Goal: Complete application form

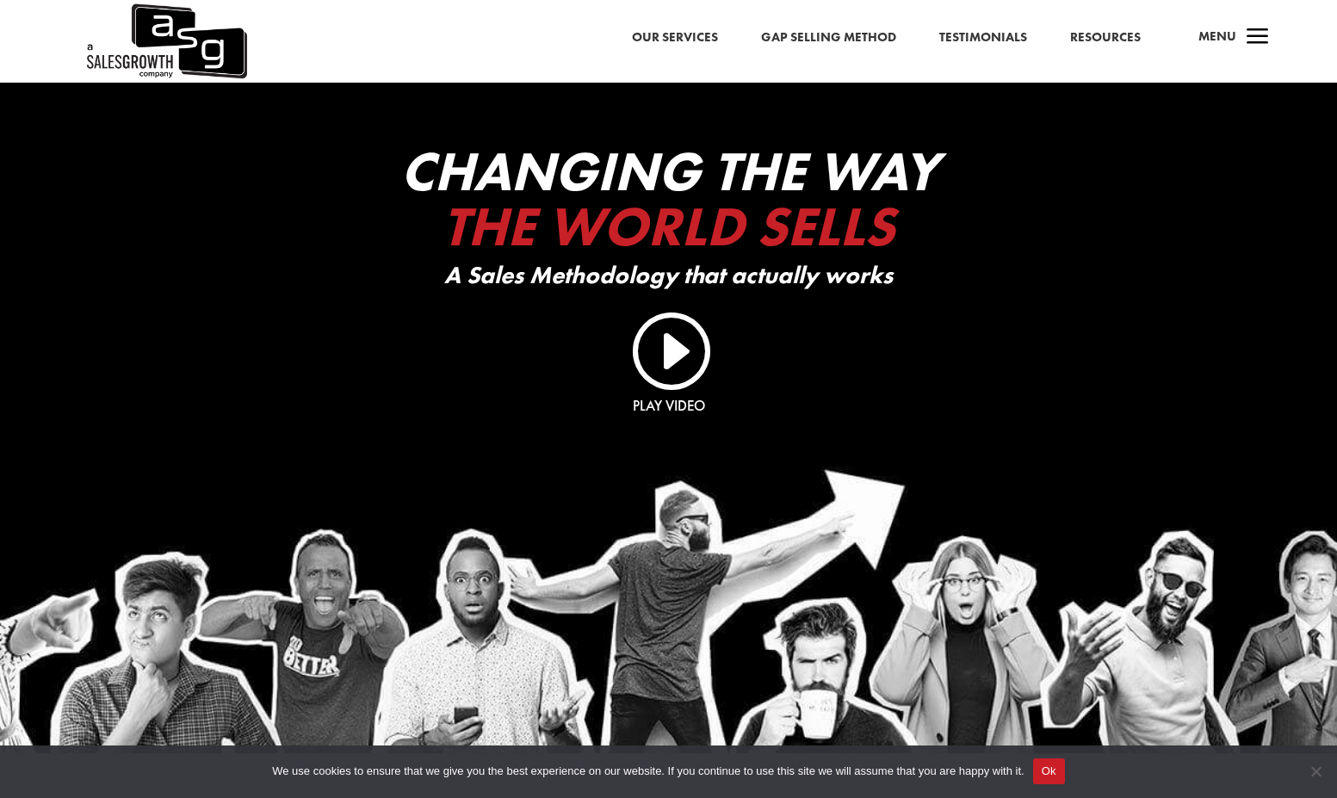
click at [1123, 38] on link "Resources" at bounding box center [1105, 38] width 71 height 22
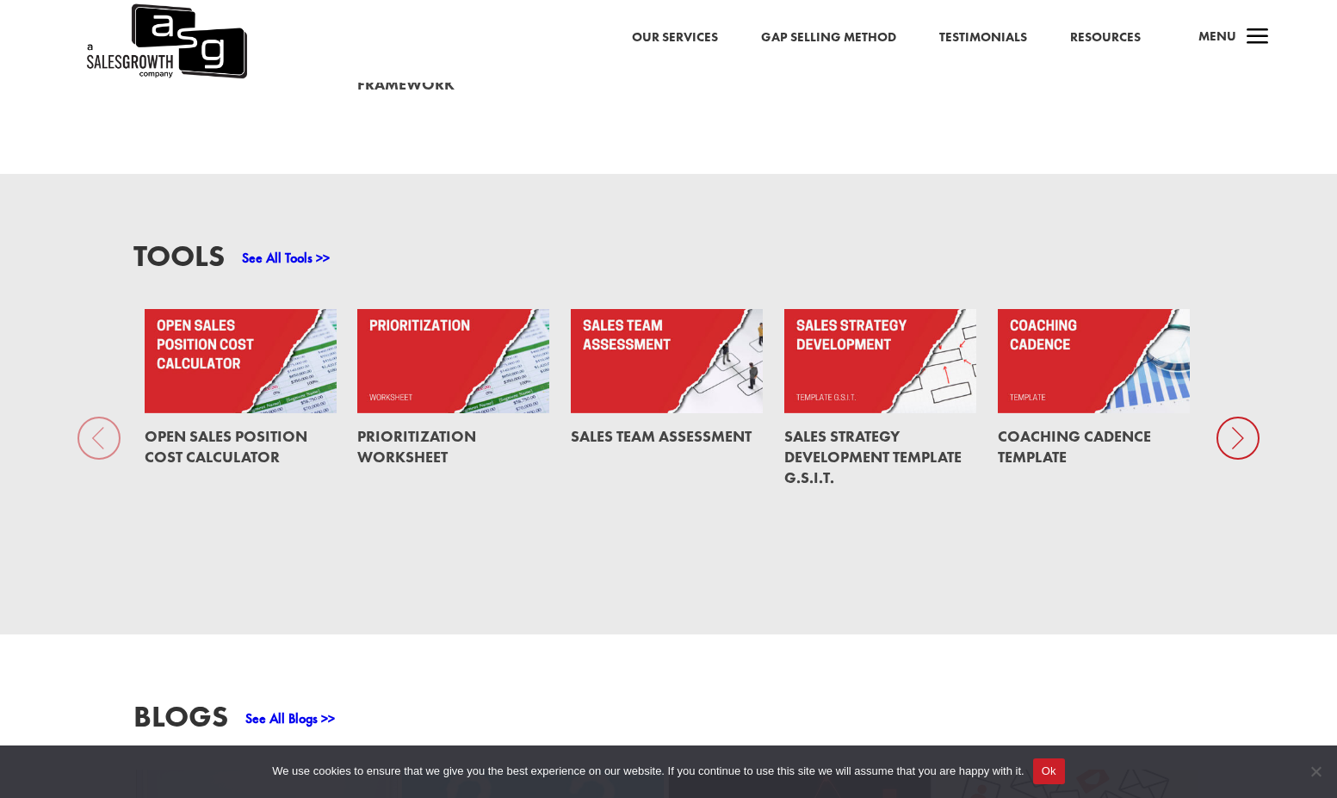
scroll to position [1206, 0]
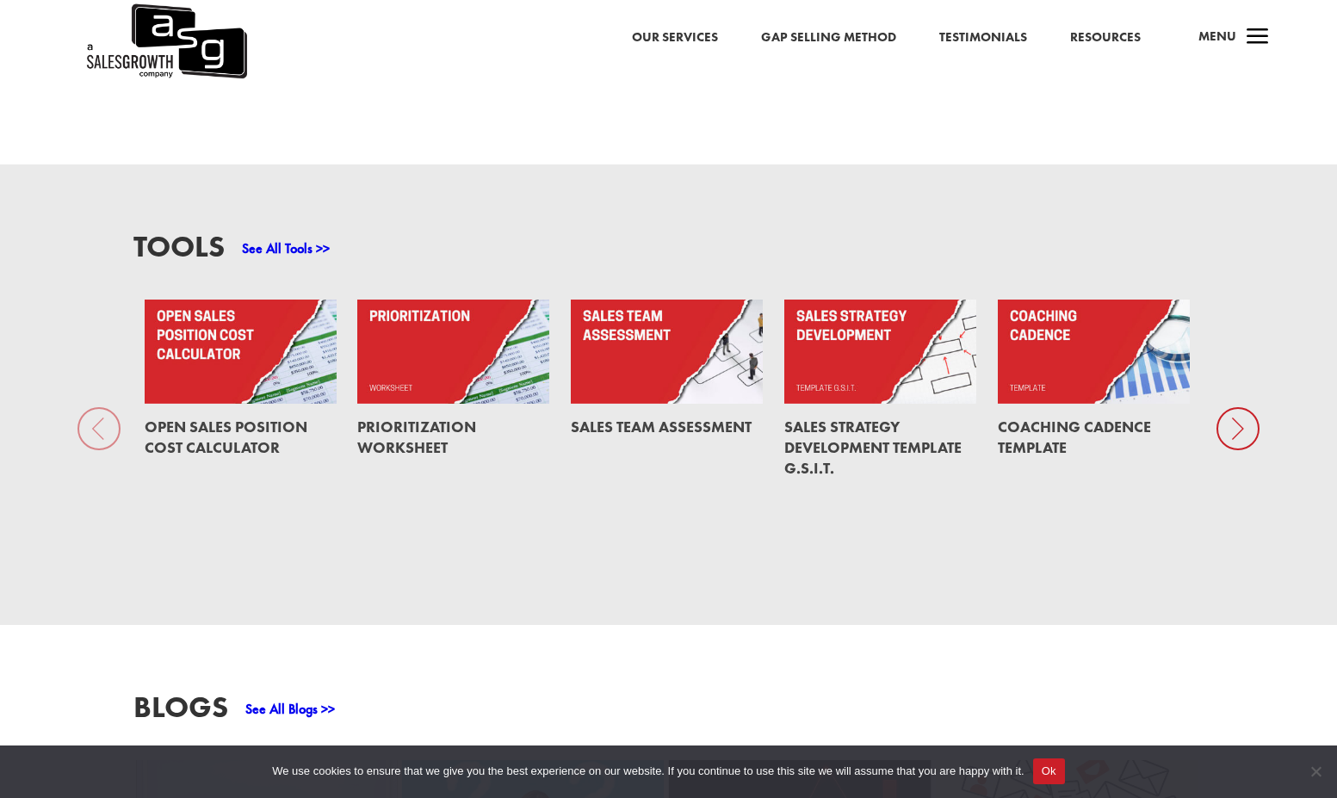
click at [1235, 419] on icon at bounding box center [1237, 428] width 43 height 43
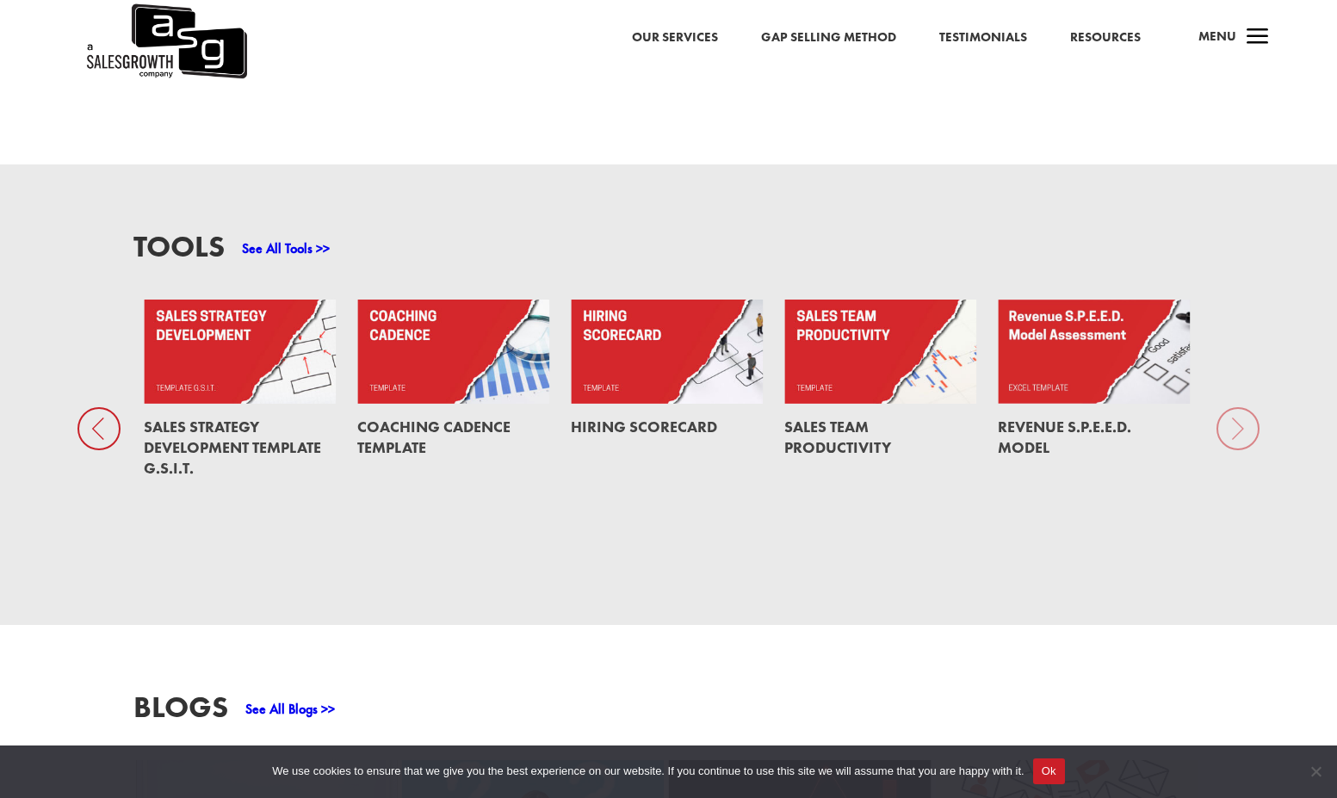
click at [1240, 413] on div "Tools See All Tools >> Open Sales Position Cost Calculator Prioritization Works…" at bounding box center [668, 394] width 1337 height 460
click at [1230, 416] on div "Tools See All Tools >> Open Sales Position Cost Calculator Prioritization Works…" at bounding box center [668, 394] width 1337 height 460
click at [1232, 414] on div "Tools See All Tools >> Open Sales Position Cost Calculator Prioritization Works…" at bounding box center [668, 394] width 1337 height 460
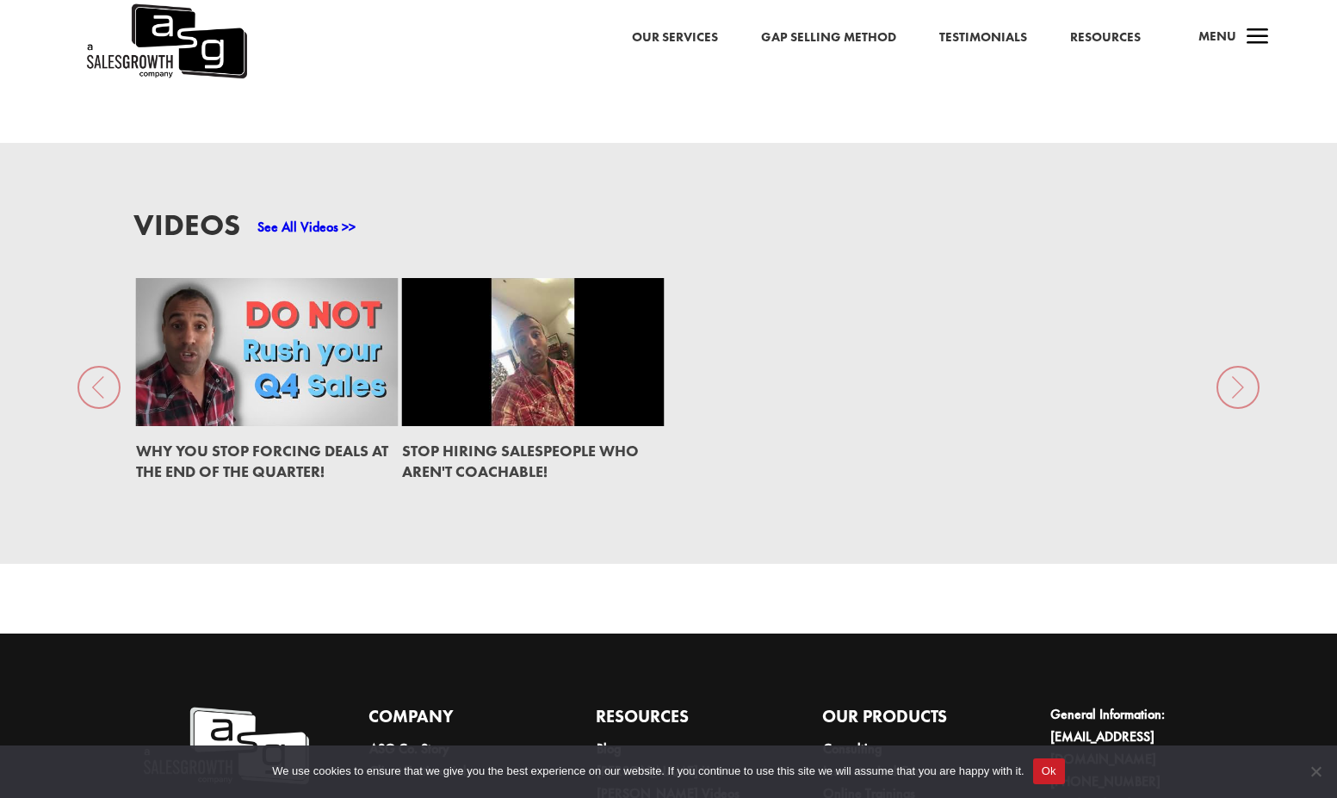
scroll to position [2504, 0]
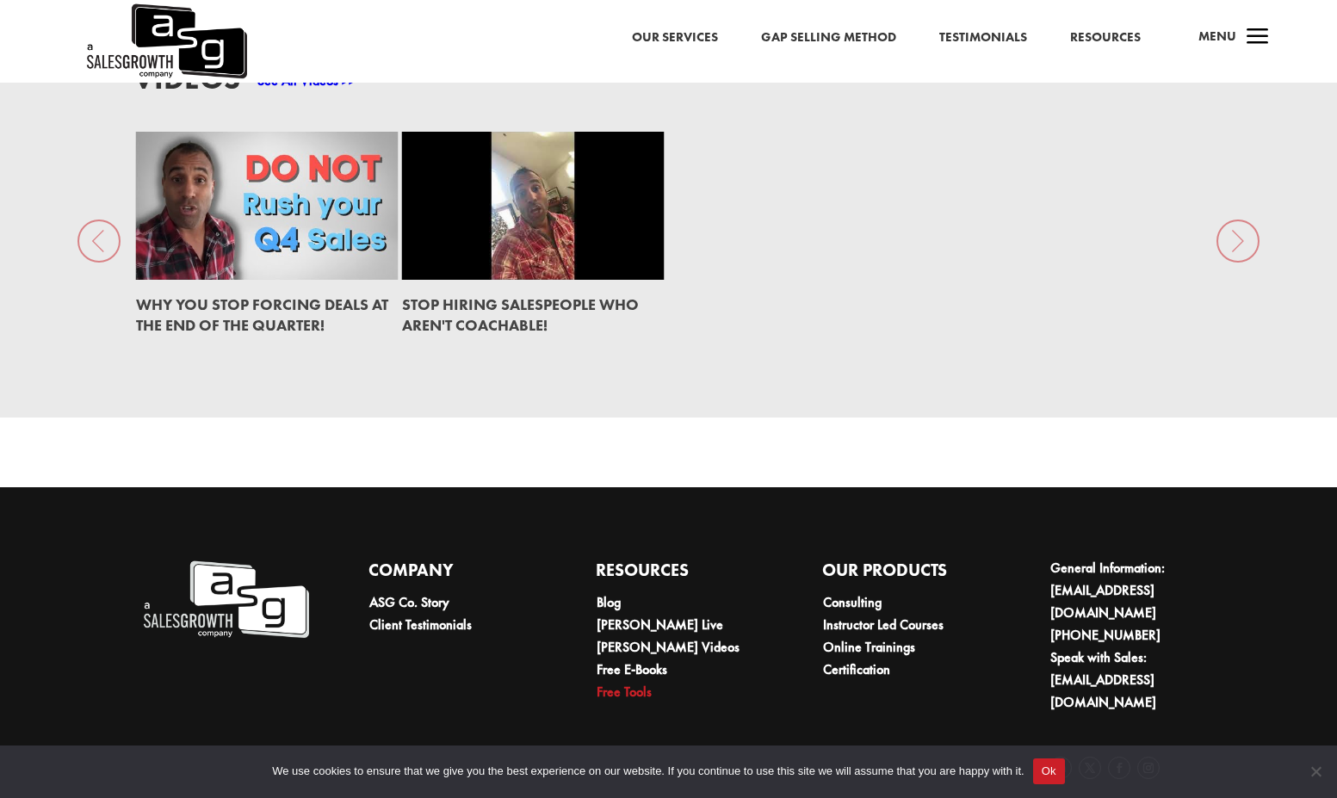
click at [614, 682] on link "Free Tools" at bounding box center [623, 691] width 55 height 18
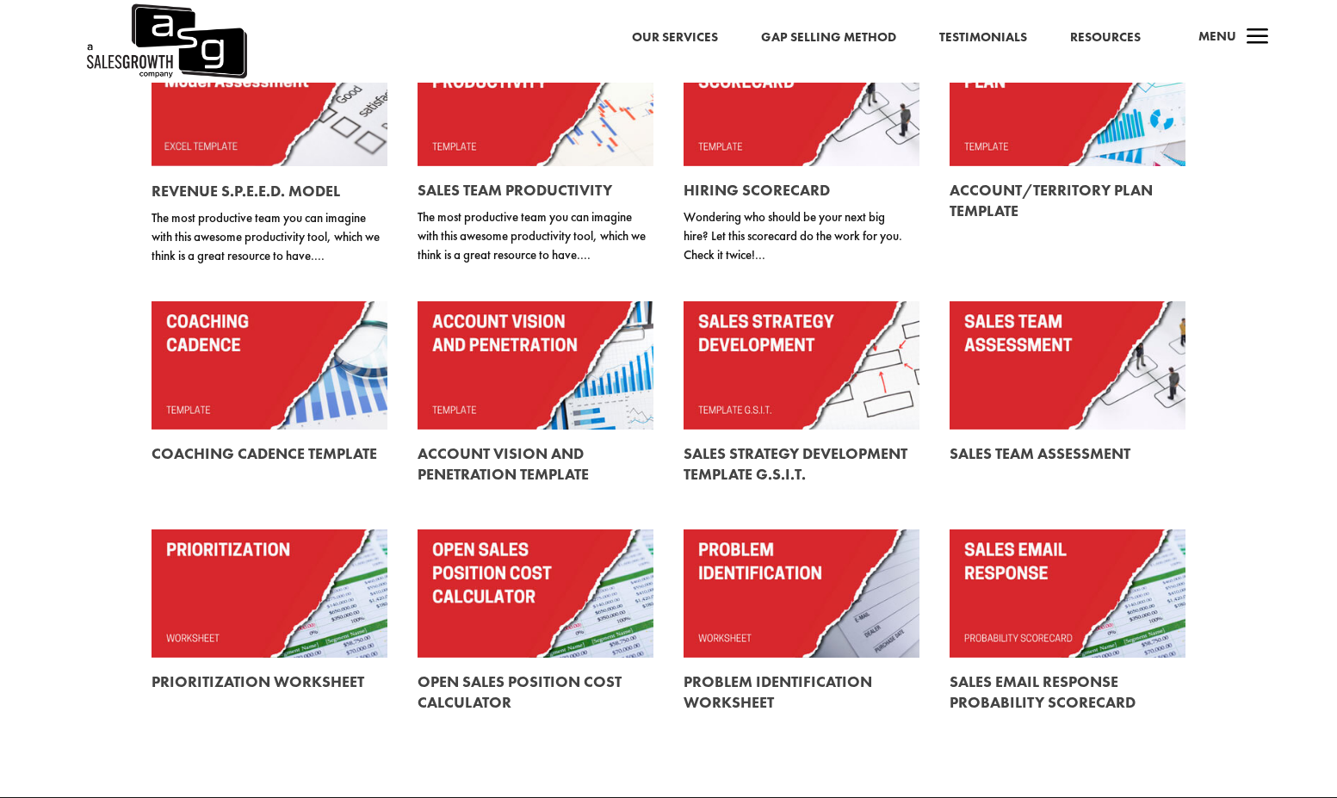
scroll to position [344, 0]
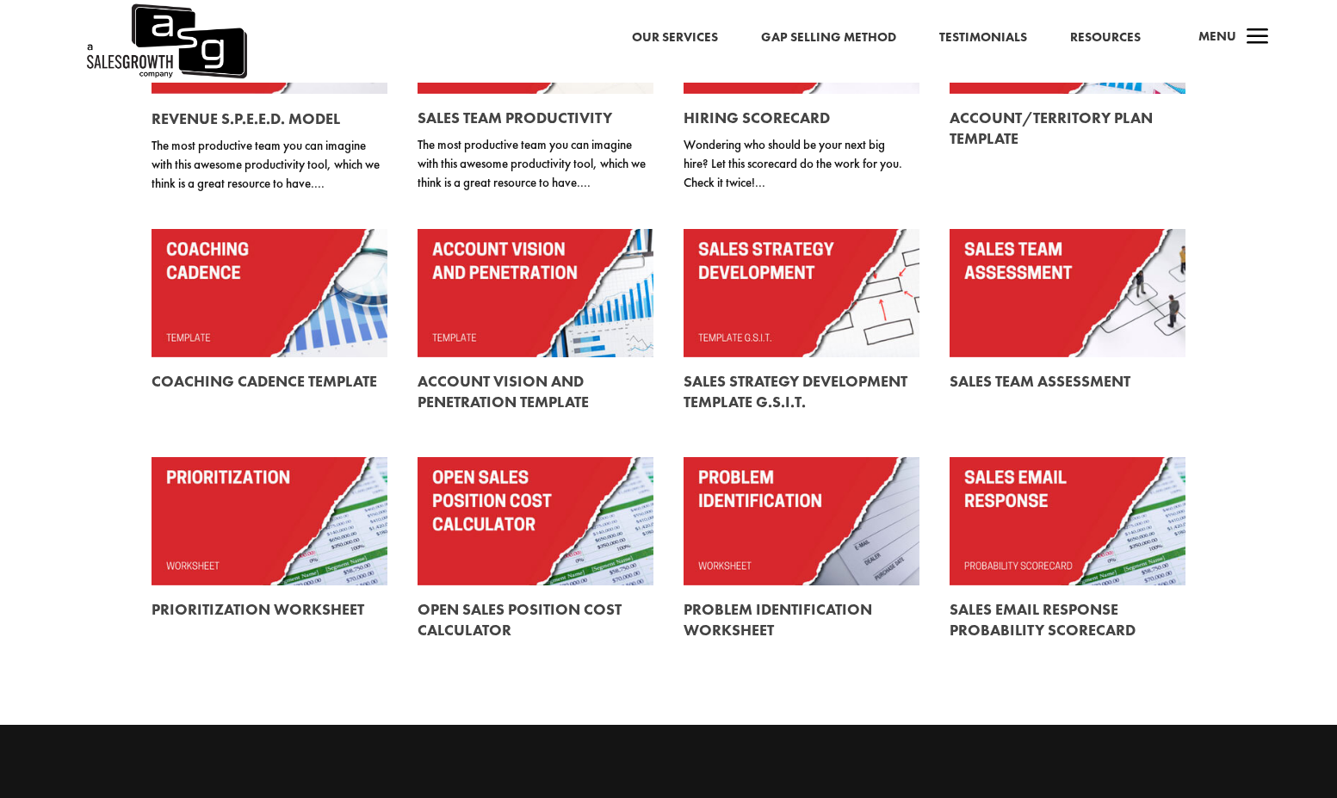
click at [769, 597] on link at bounding box center [801, 619] width 236 height 69
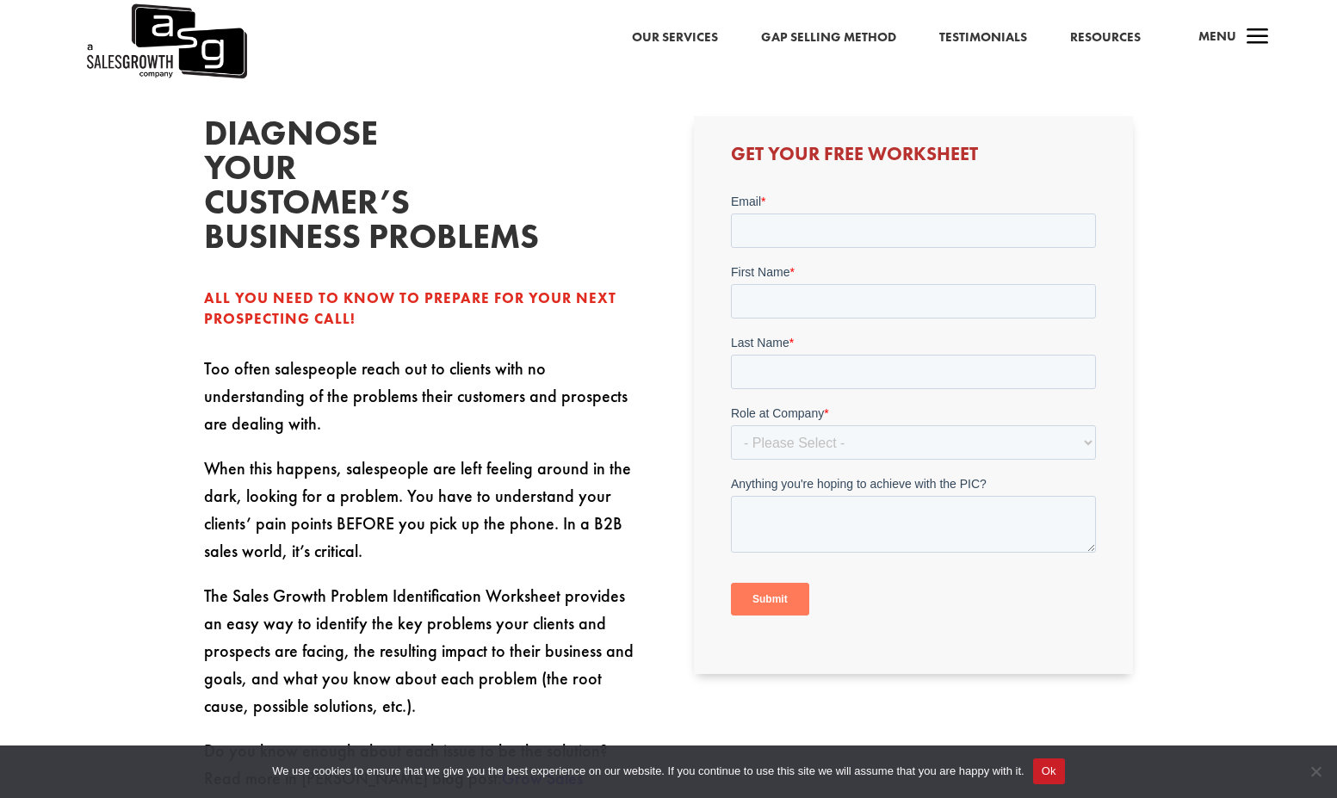
scroll to position [430, 0]
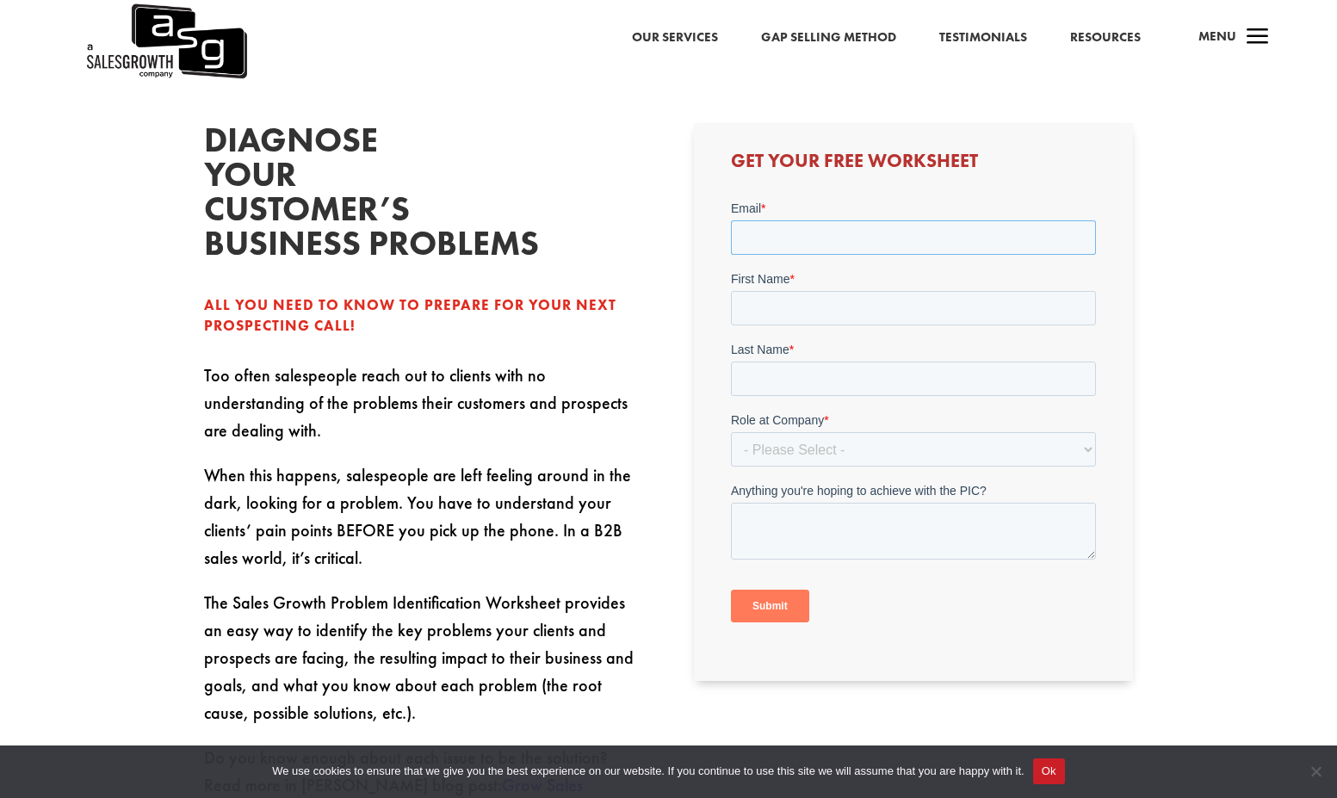
click at [825, 229] on input "Email *" at bounding box center [913, 237] width 365 height 34
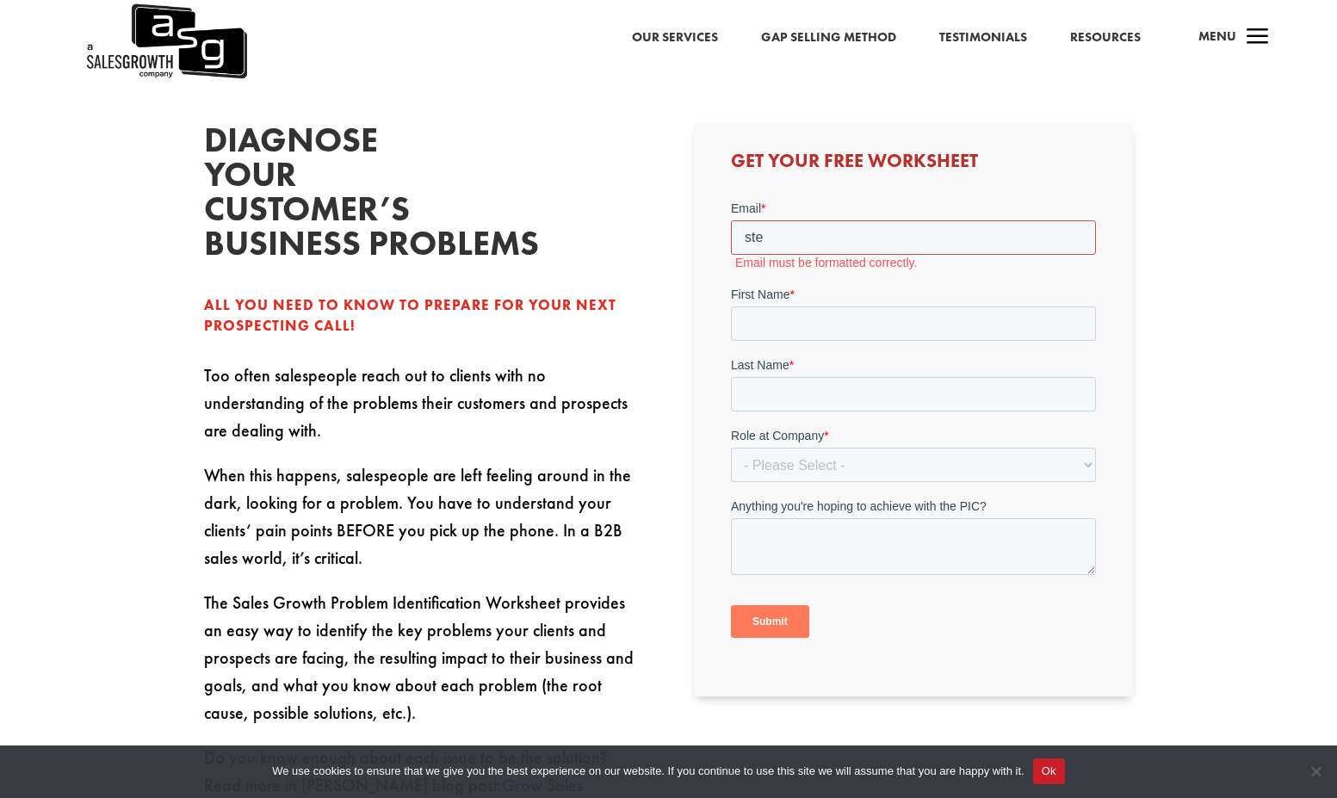
type input "[PERSON_NAME][EMAIL_ADDRESS][PERSON_NAME][DOMAIN_NAME]"
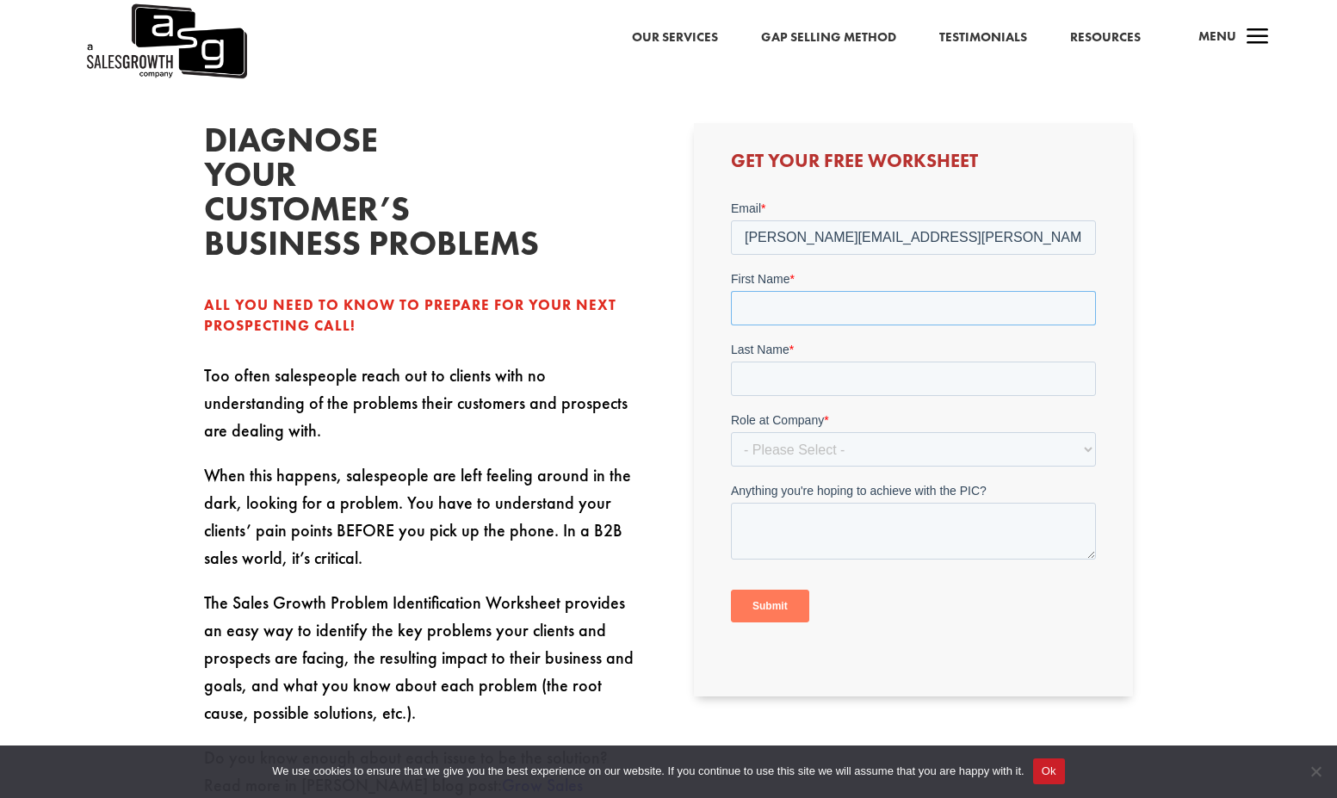
click at [850, 300] on input "First Name *" at bounding box center [913, 308] width 365 height 34
type input "Steve"
type input "Nunn"
click at [864, 442] on select "- Please Select - C-Level (CRO, CSO, etc) Senior Leadership (VP of Sales, VP of…" at bounding box center [913, 449] width 365 height 34
select select "C-Level (CRO, CSO, etc)"
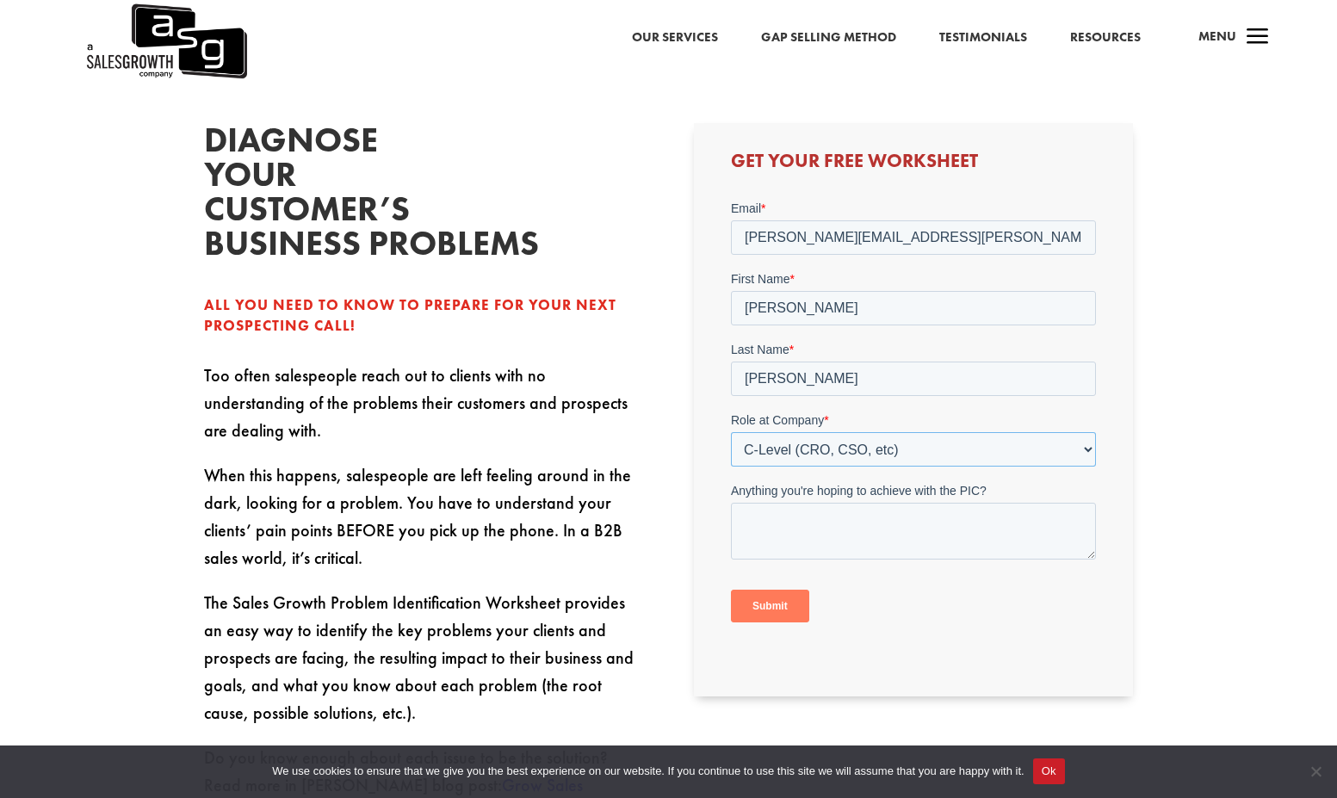
click at [731, 432] on select "- Please Select - C-Level (CRO, CSO, etc) Senior Leadership (VP of Sales, VP of…" at bounding box center [913, 449] width 365 height 34
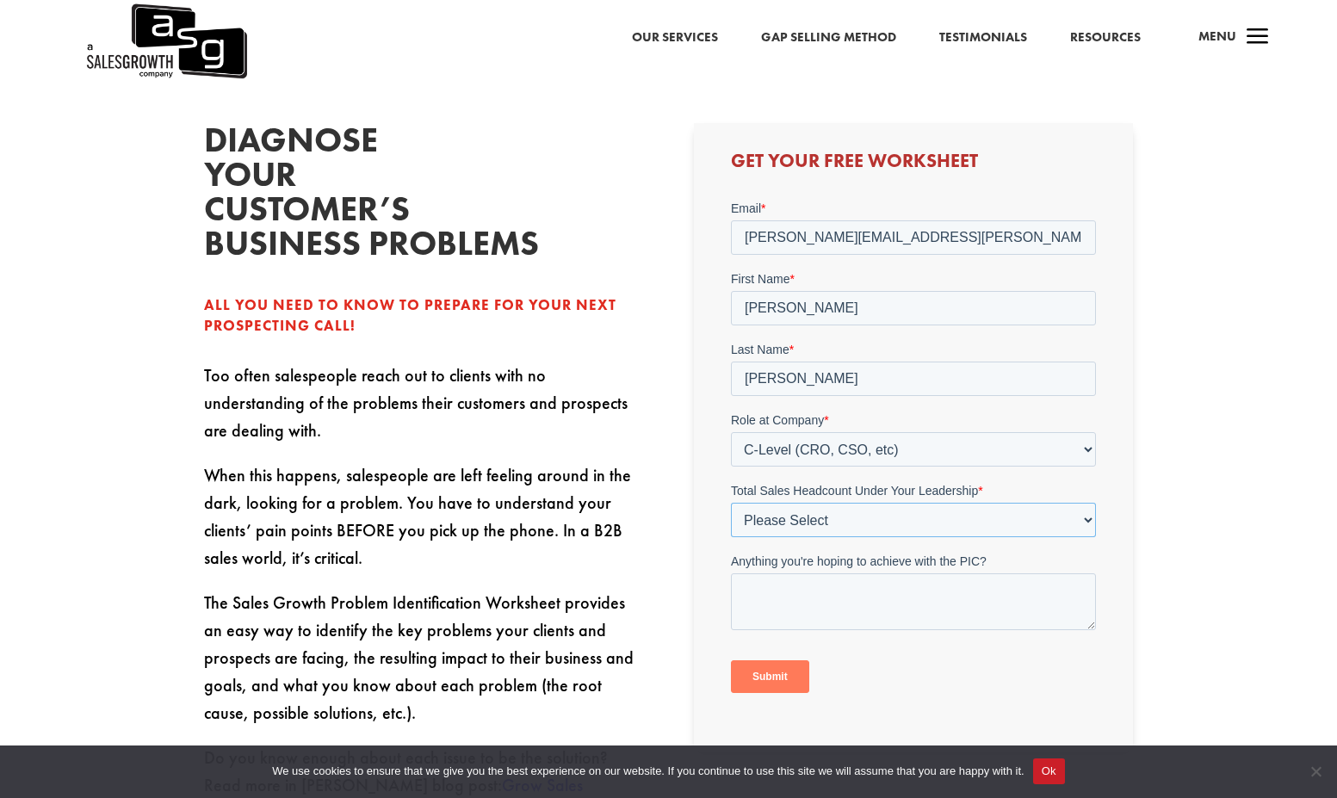
click at [821, 523] on select "Please Select Just Me 1-9 10-19 20-49 50-99 100+" at bounding box center [913, 520] width 365 height 34
select select "Just Me"
click at [731, 503] on select "Please Select Just Me 1-9 10-19 20-49 50-99 100+" at bounding box center [913, 520] width 365 height 34
click at [794, 592] on textarea "Anything you're hoping to achieve with the PIC?" at bounding box center [913, 601] width 365 height 57
type textarea "Working to identify Problems my new venture can help solve"
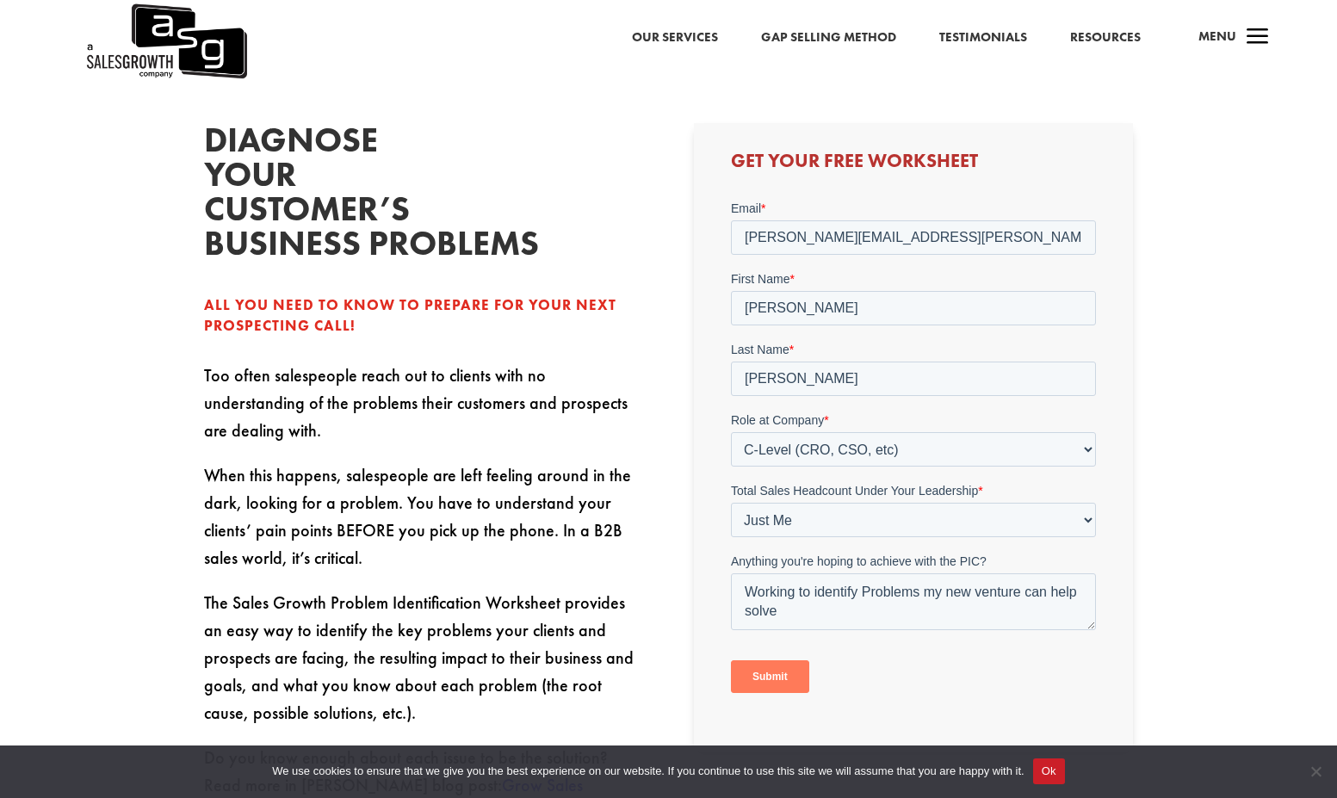
click at [778, 676] on input "Submit" at bounding box center [770, 676] width 78 height 33
